Goal: Check status: Check status

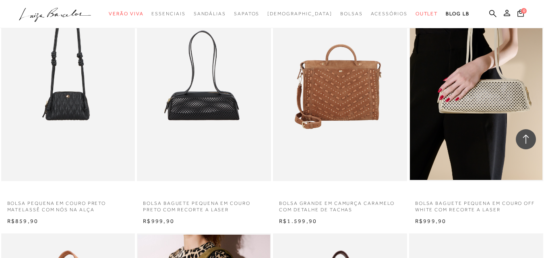
scroll to position [1207, 0]
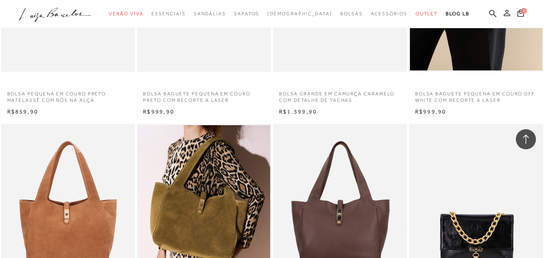
click at [504, 13] on icon at bounding box center [507, 13] width 6 height 6
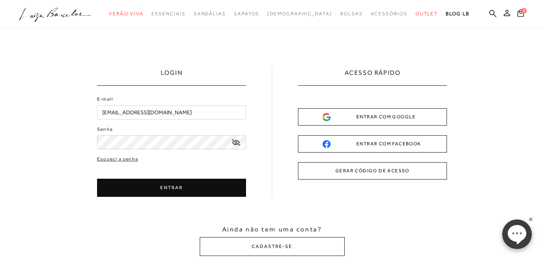
click at [195, 187] on button "ENTRAR" at bounding box center [171, 188] width 149 height 18
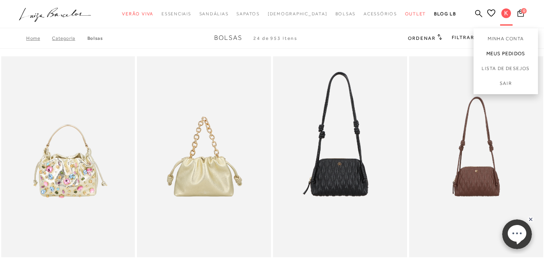
click at [494, 51] on link "Meus Pedidos" at bounding box center [506, 53] width 64 height 15
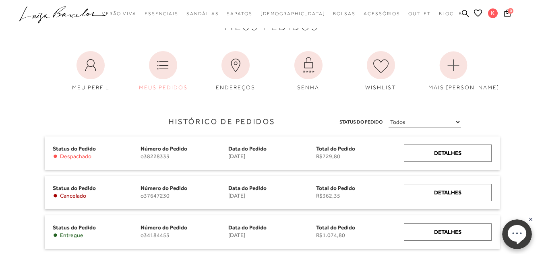
scroll to position [40, 0]
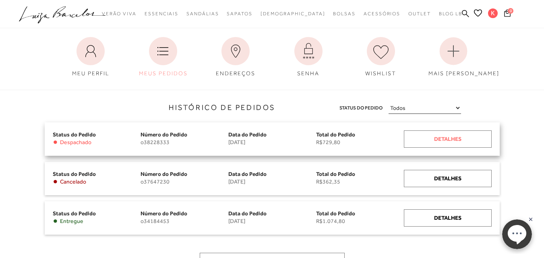
click at [438, 132] on div "Detalhes" at bounding box center [448, 139] width 88 height 17
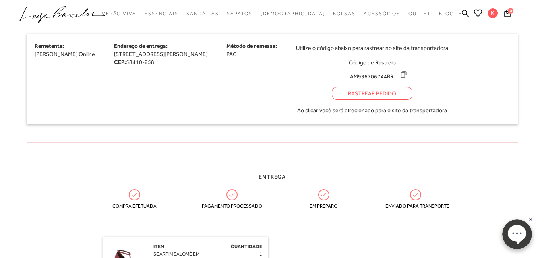
scroll to position [322, 0]
click at [413, 90] on div "Rastrear Pedido" at bounding box center [372, 93] width 81 height 13
click at [407, 73] on icon at bounding box center [403, 74] width 5 height 6
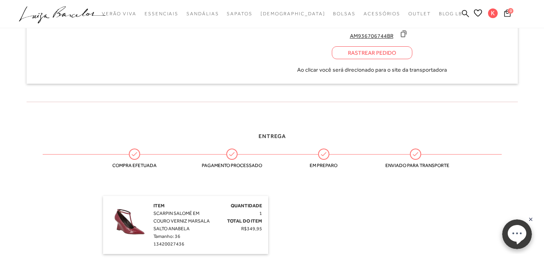
scroll to position [483, 0]
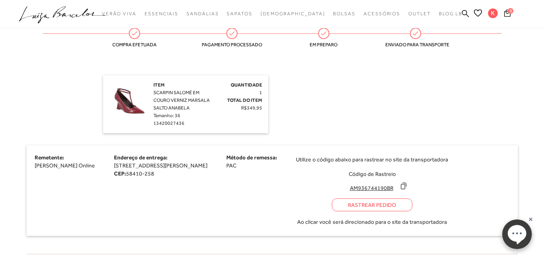
click at [408, 187] on icon at bounding box center [404, 186] width 8 height 8
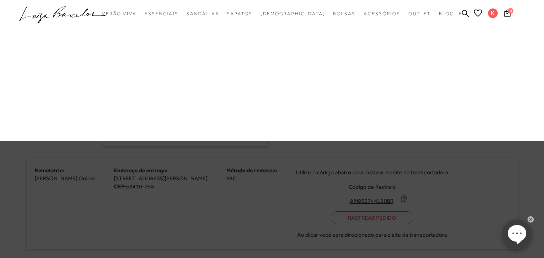
scroll to position [496, 0]
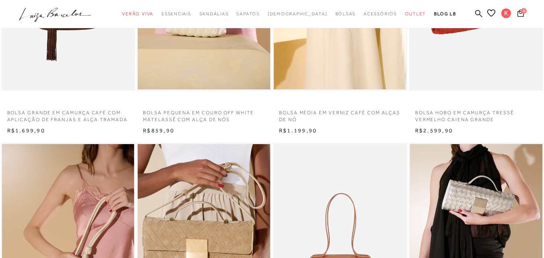
scroll to position [443, 0]
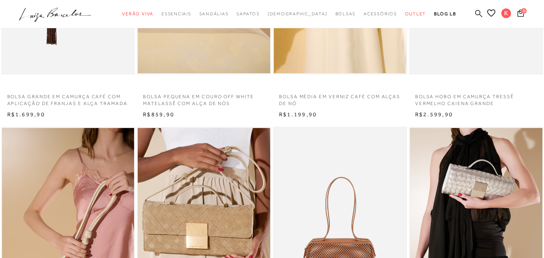
click at [475, 14] on icon at bounding box center [478, 13] width 7 height 7
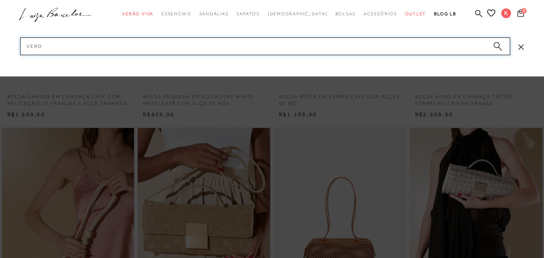
type input "verde"
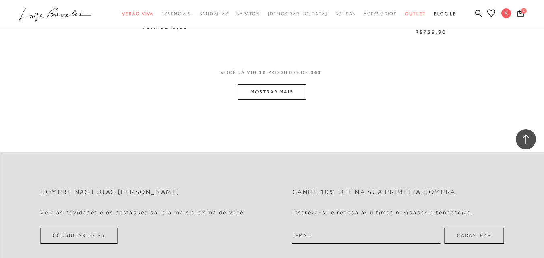
scroll to position [846, 0]
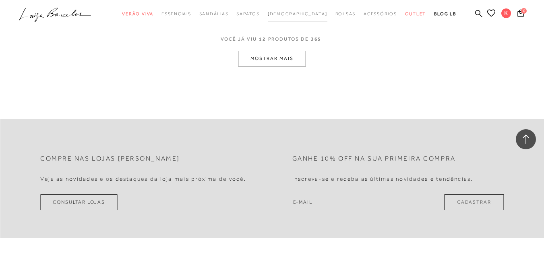
click at [299, 14] on span "[DEMOGRAPHIC_DATA]" at bounding box center [298, 13] width 60 height 5
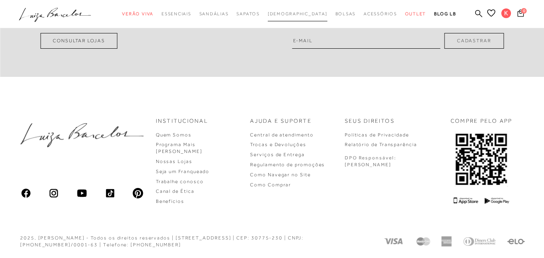
scroll to position [470, 0]
